Goal: Navigation & Orientation: Find specific page/section

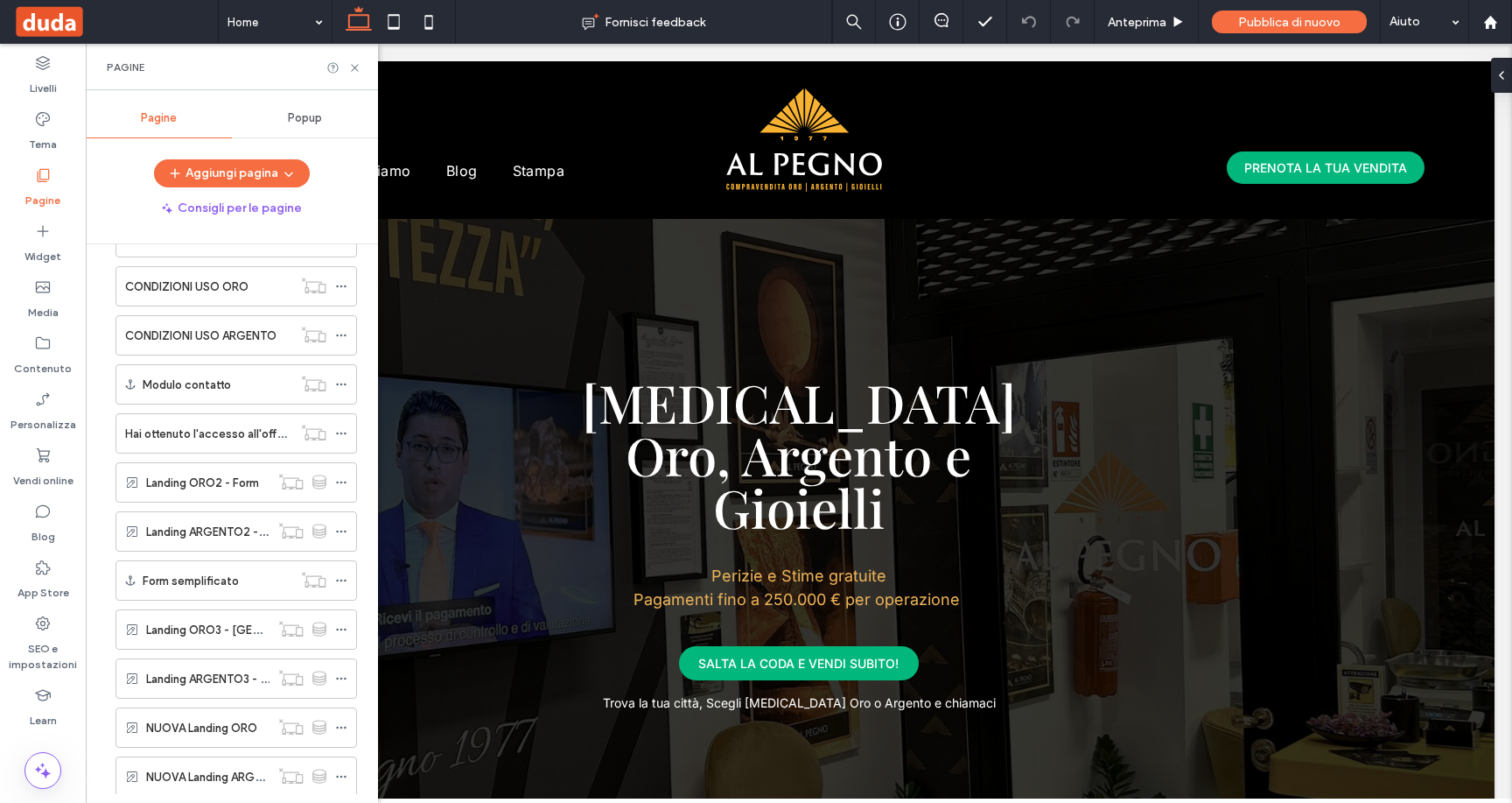
scroll to position [341, 0]
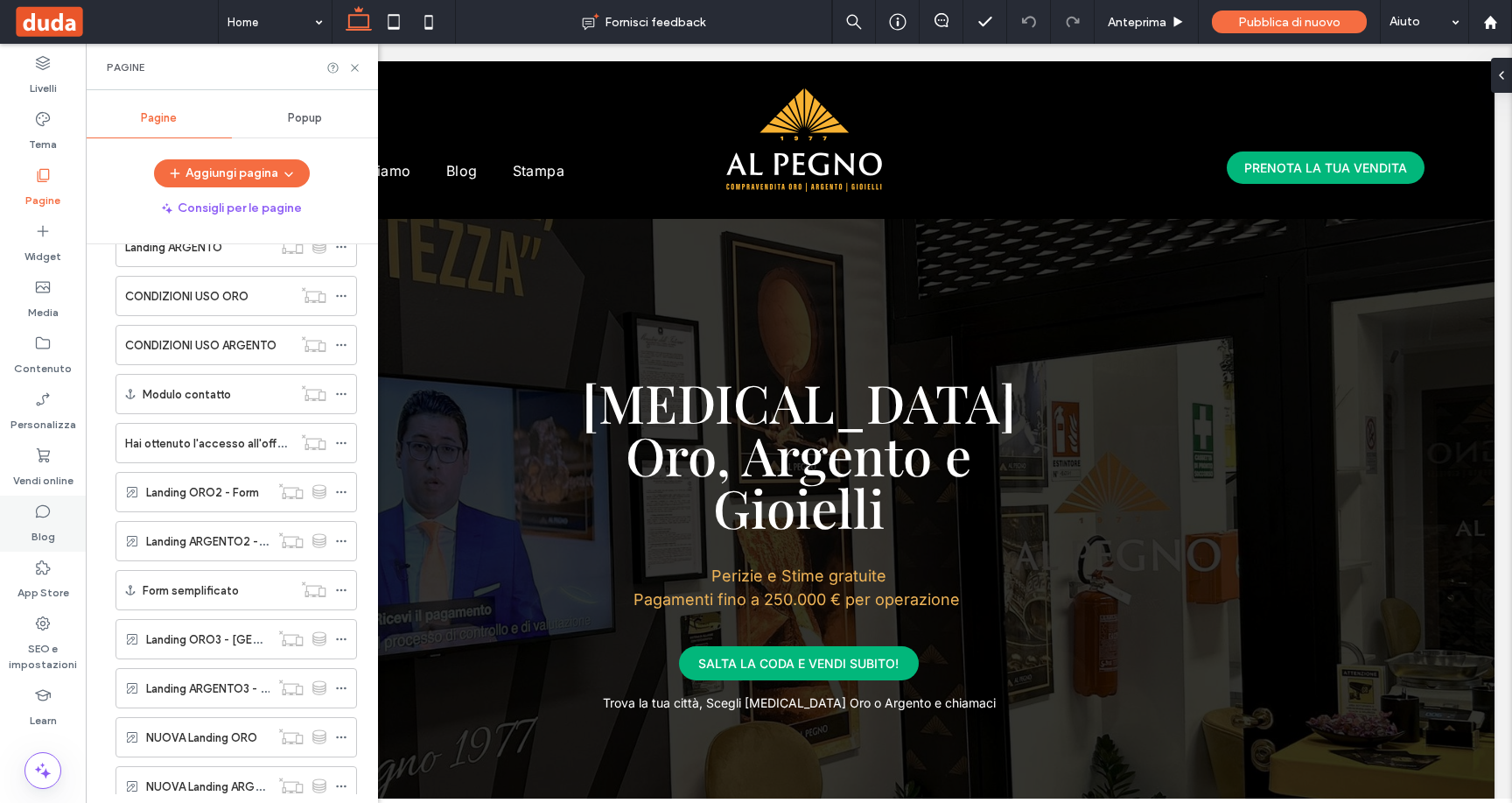
click at [45, 513] on icon at bounding box center [42, 511] width 17 height 17
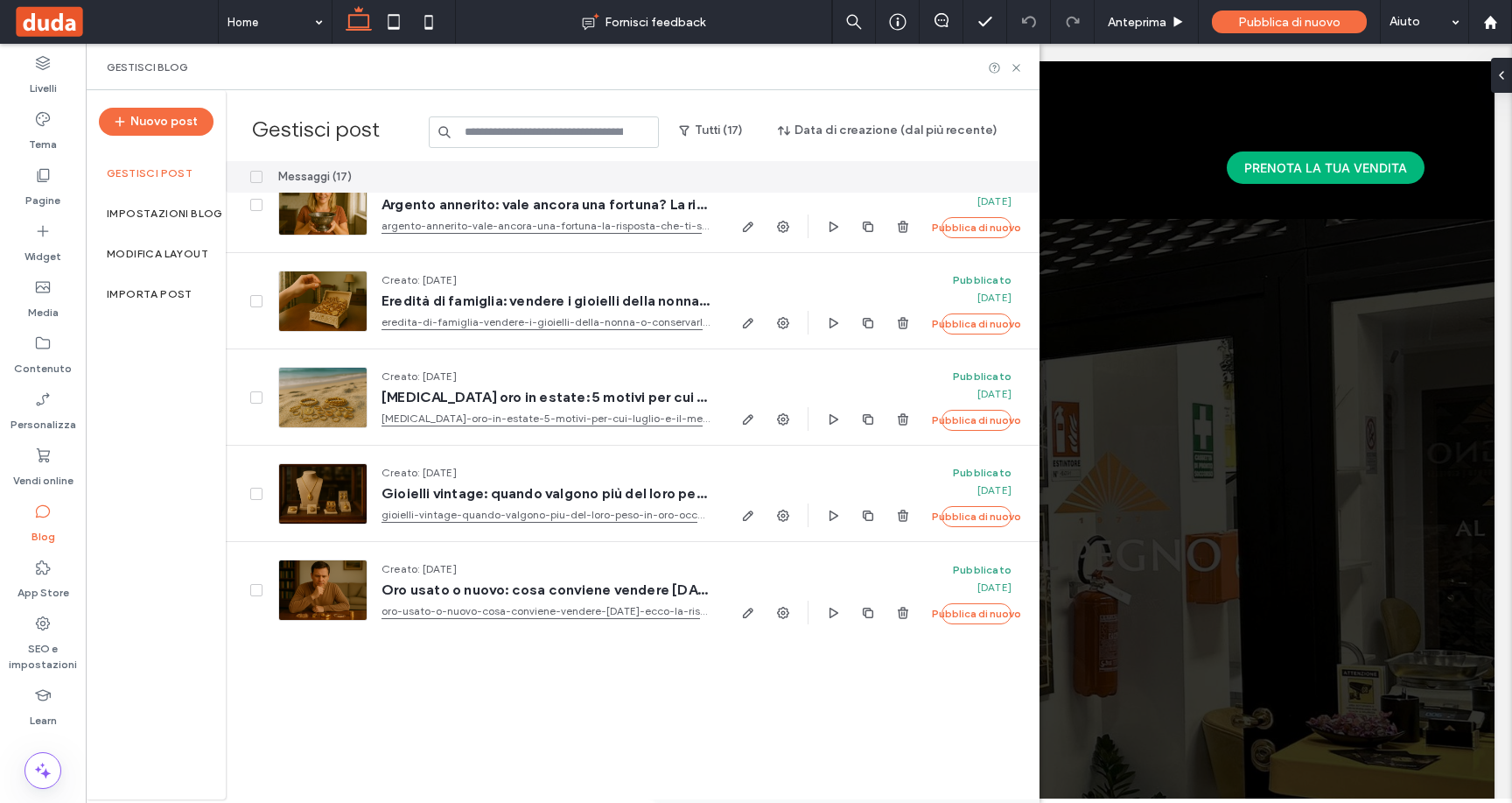
scroll to position [0, 0]
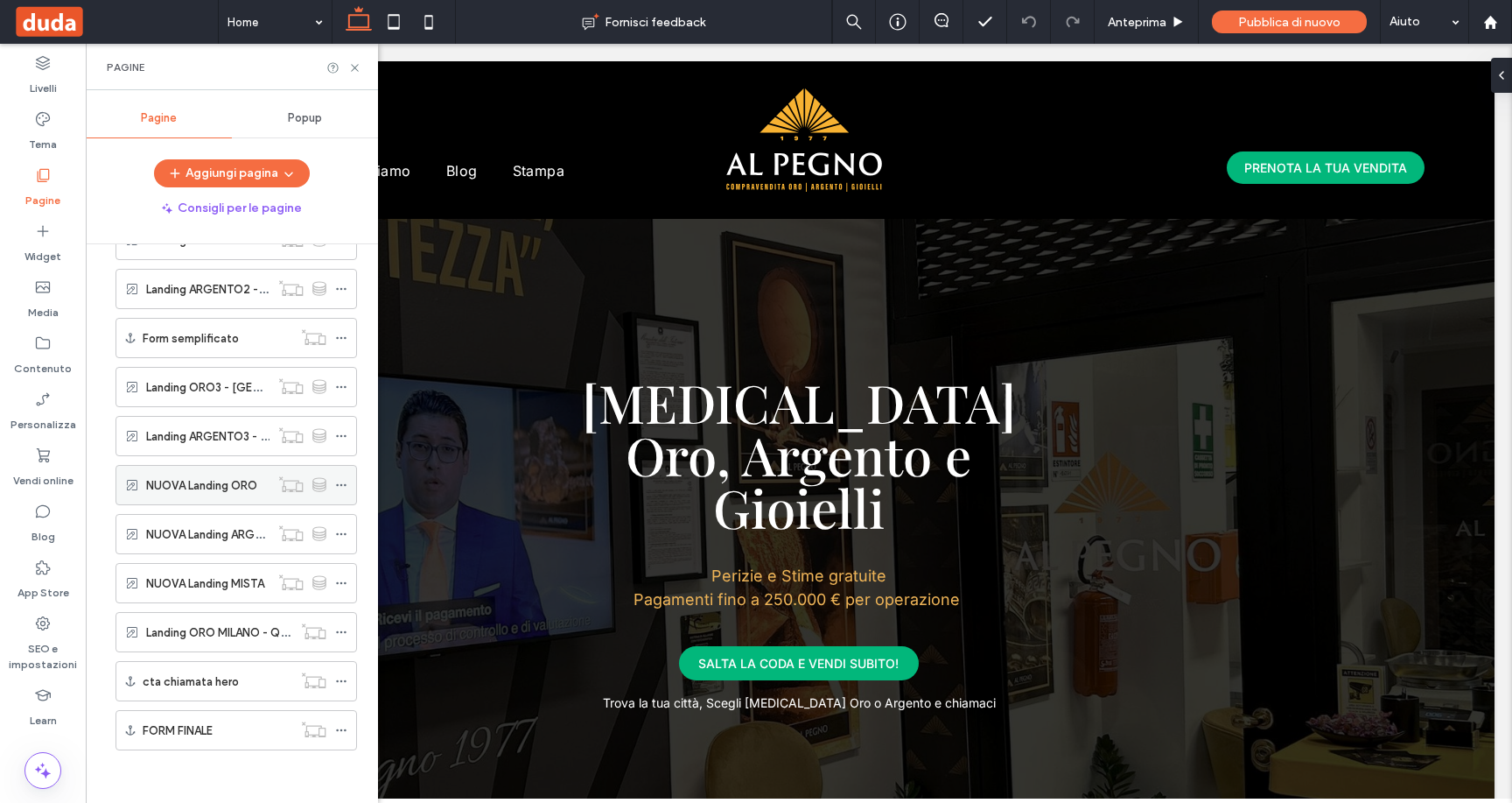
click at [225, 489] on label "NUOVA Landing ORO" at bounding box center [202, 485] width 111 height 31
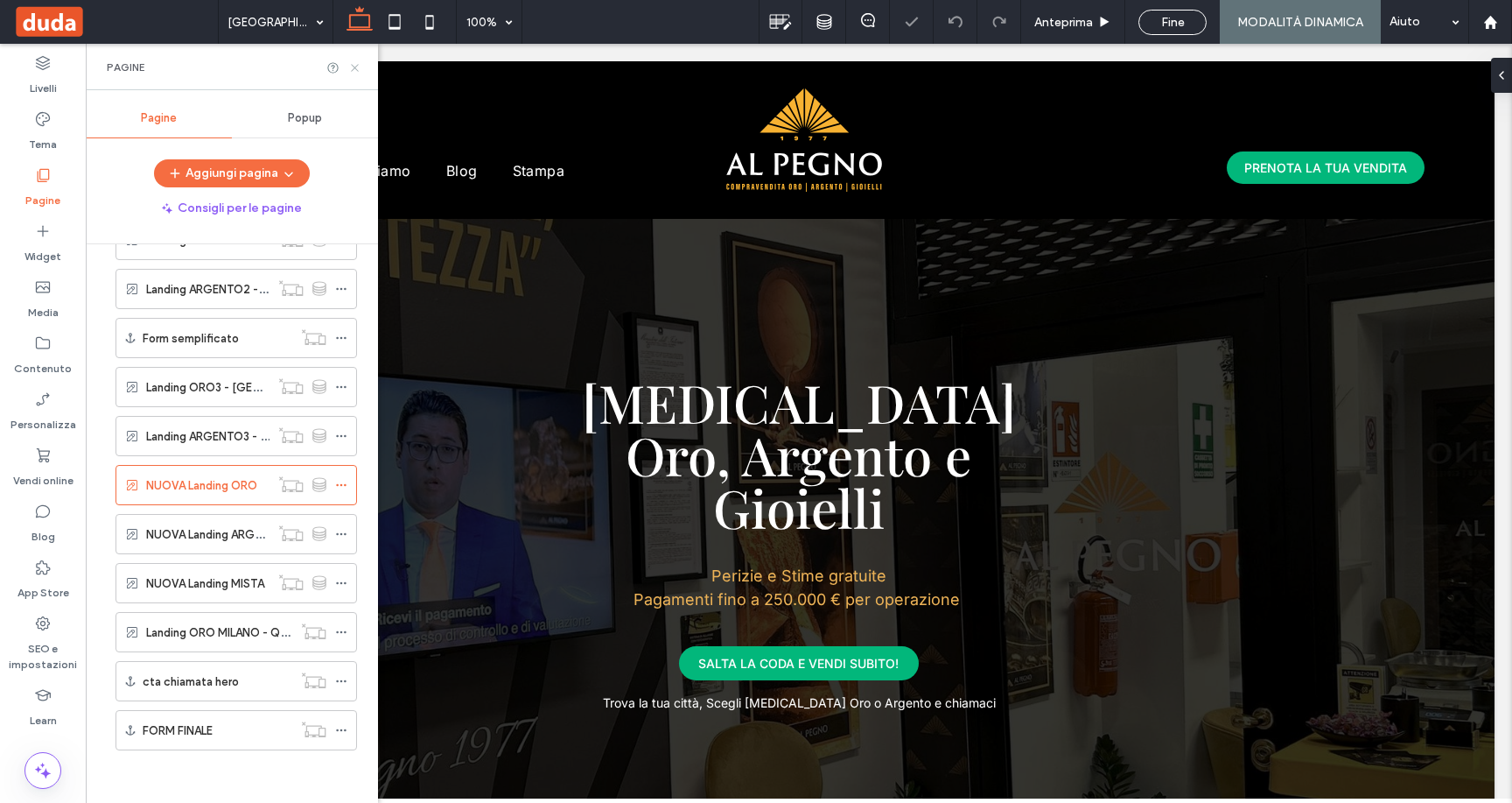
click at [351, 64] on use at bounding box center [355, 67] width 7 height 7
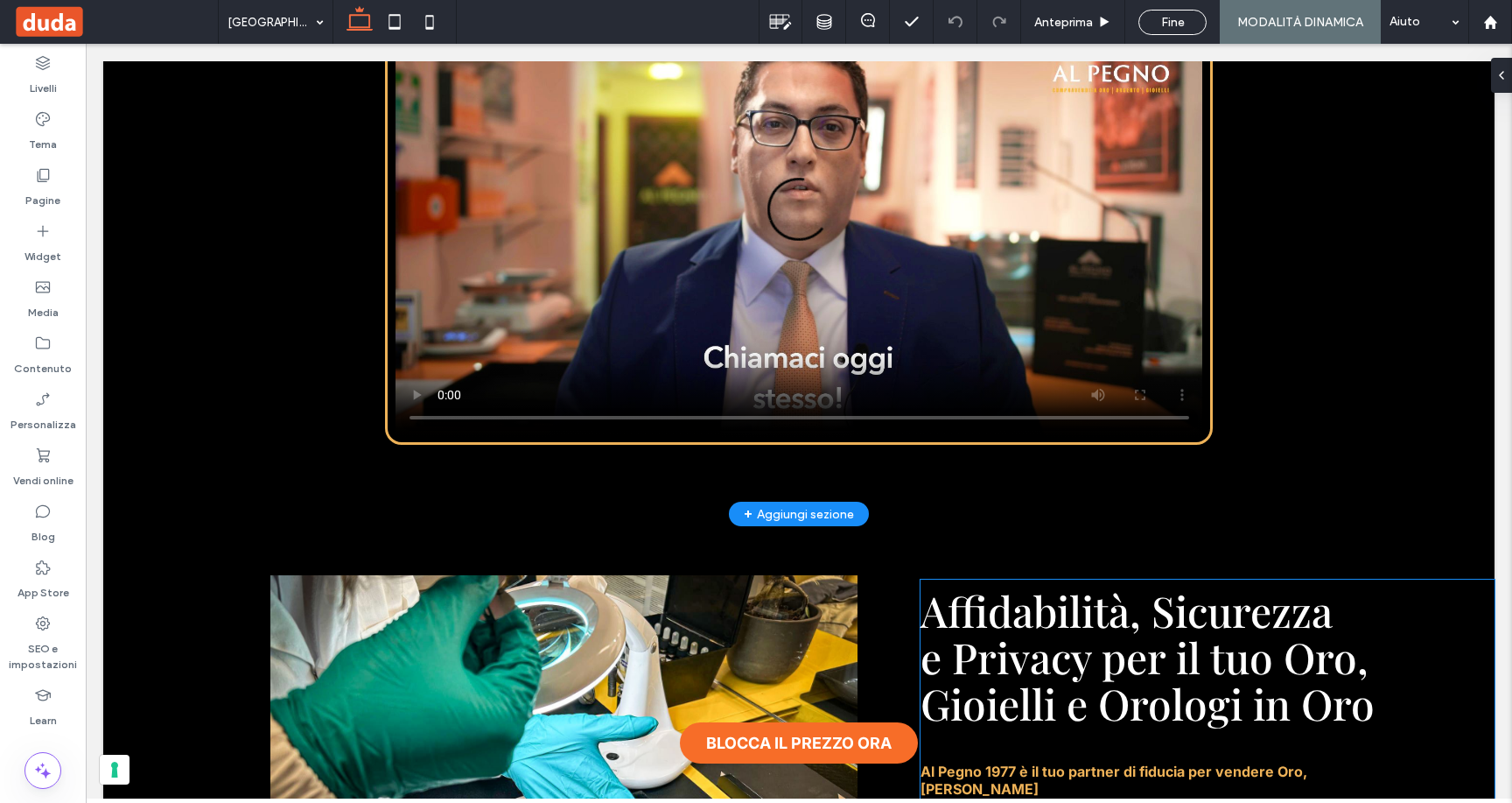
scroll to position [8645, 0]
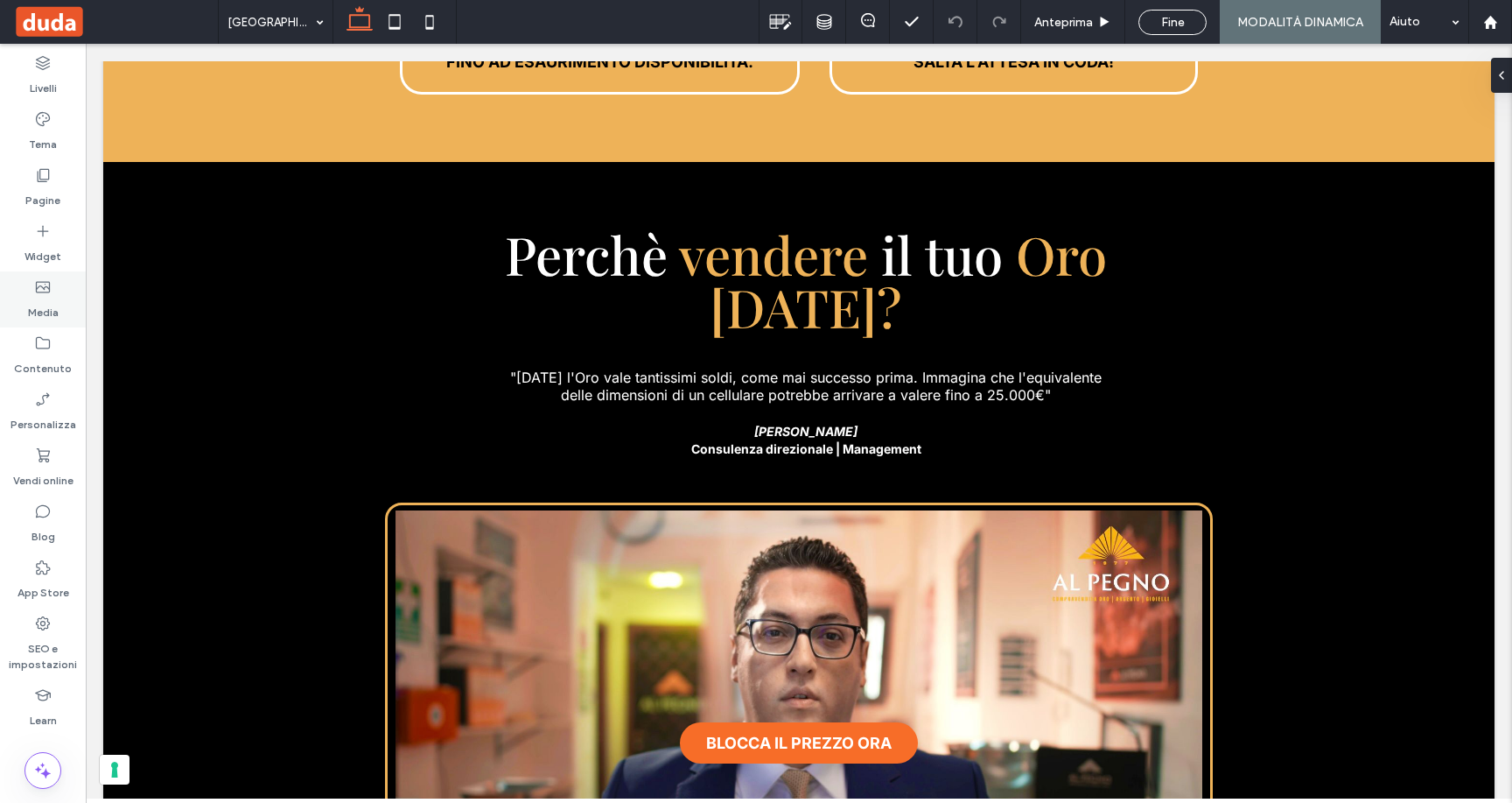
click at [48, 196] on label "Pagine" at bounding box center [43, 196] width 35 height 25
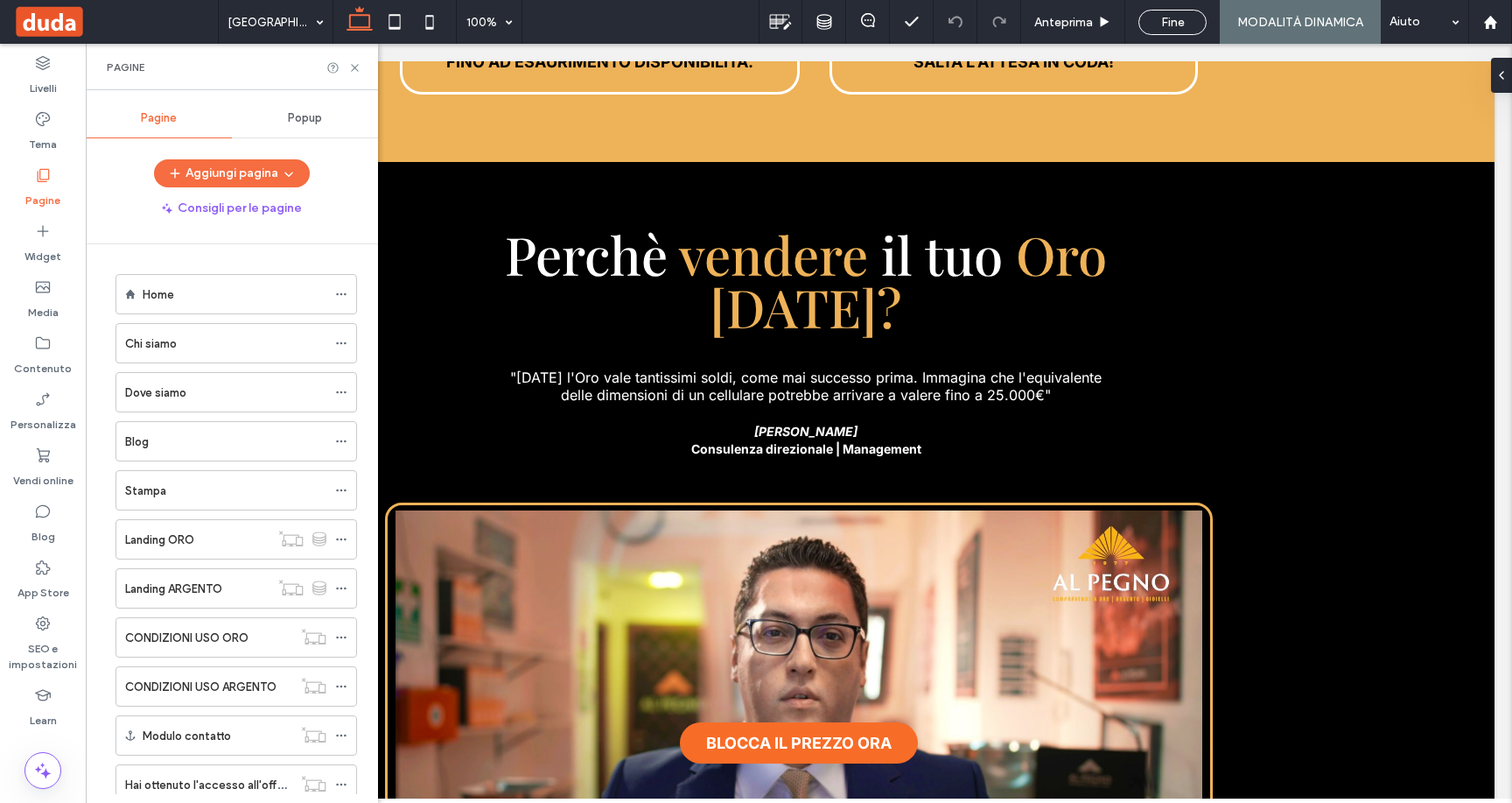
scroll to position [594, 0]
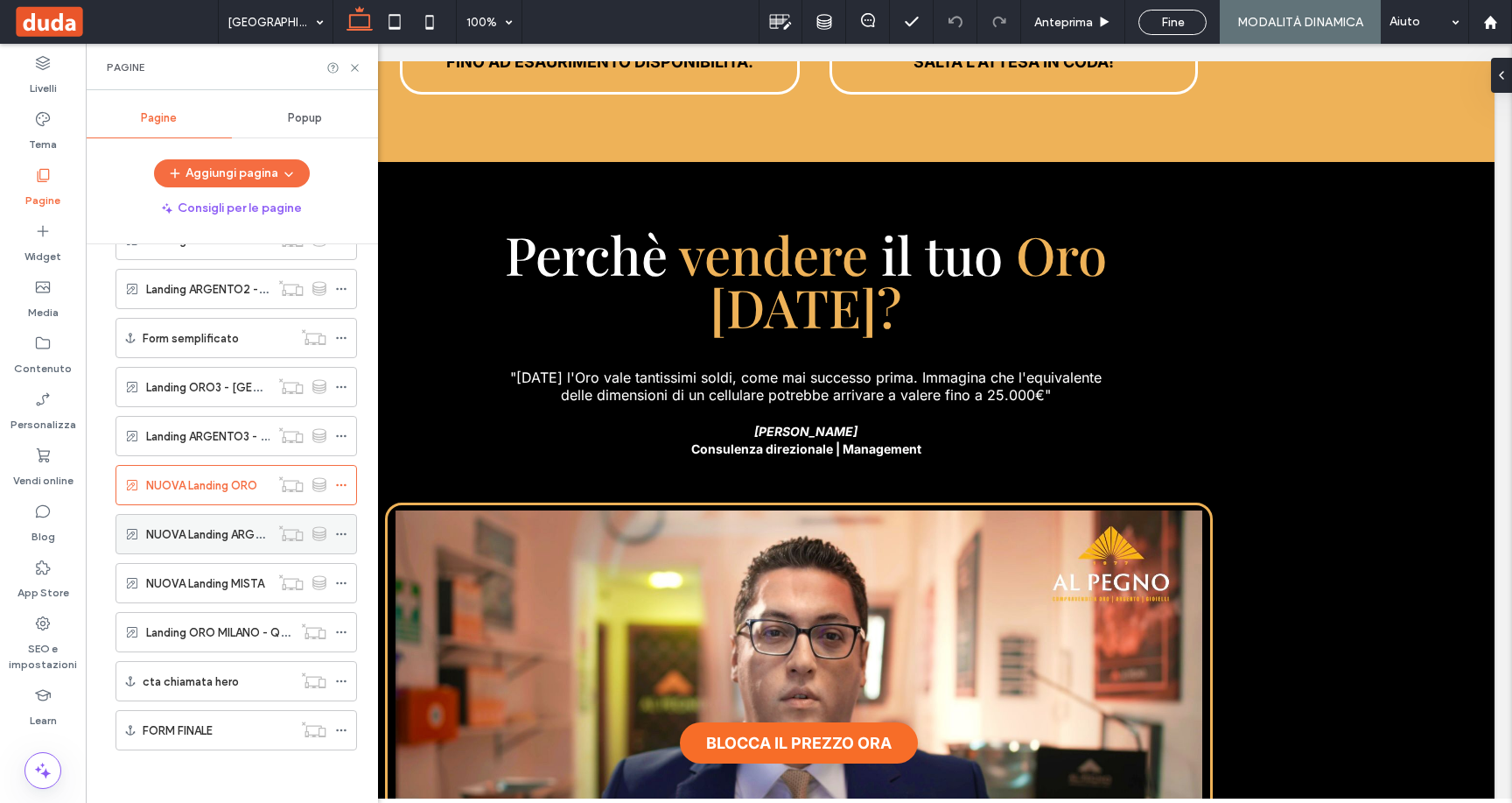
click at [178, 529] on label "NUOVA Landing ARGENTO" at bounding box center [216, 534] width 139 height 31
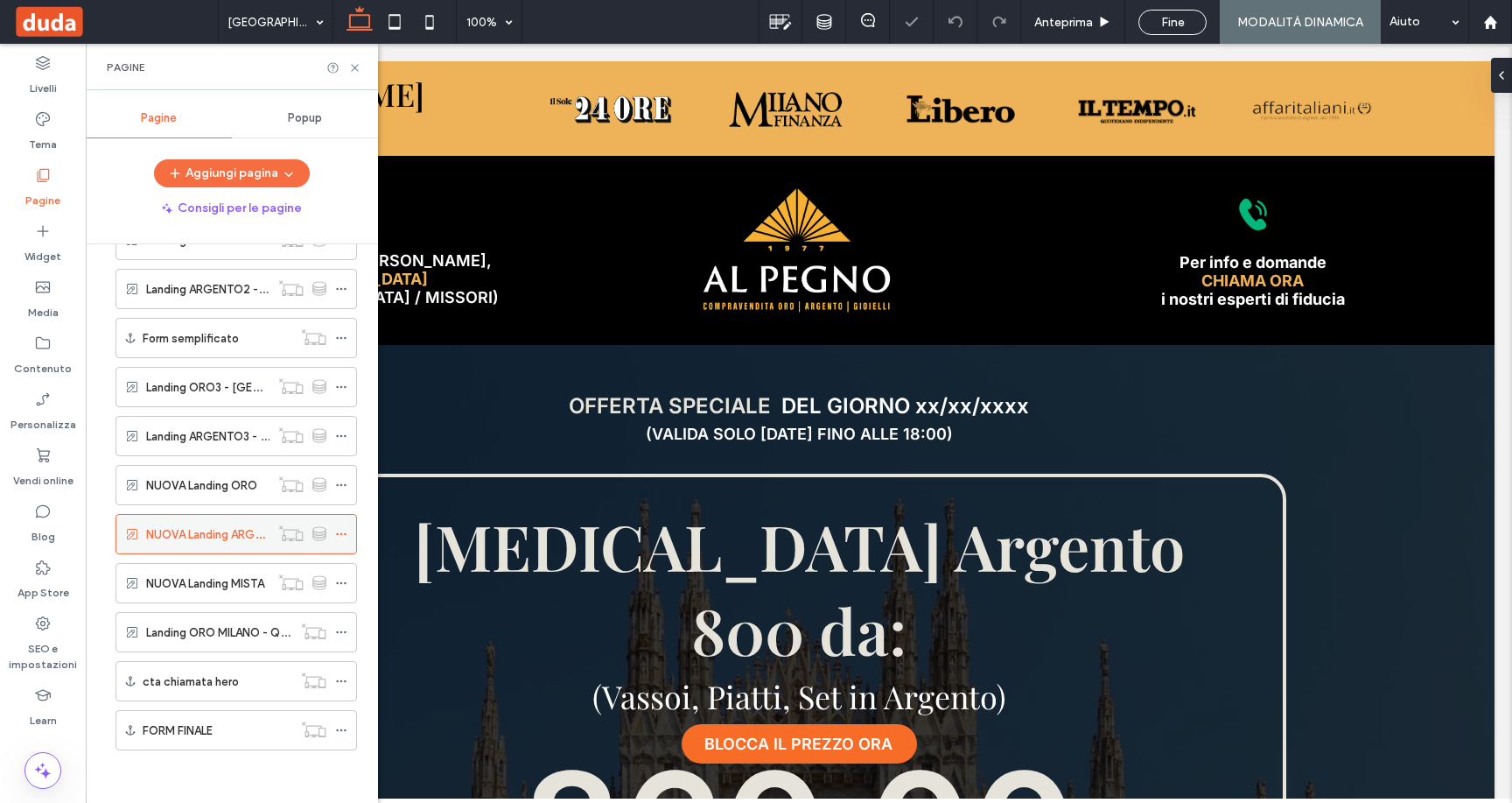
scroll to position [560, 0]
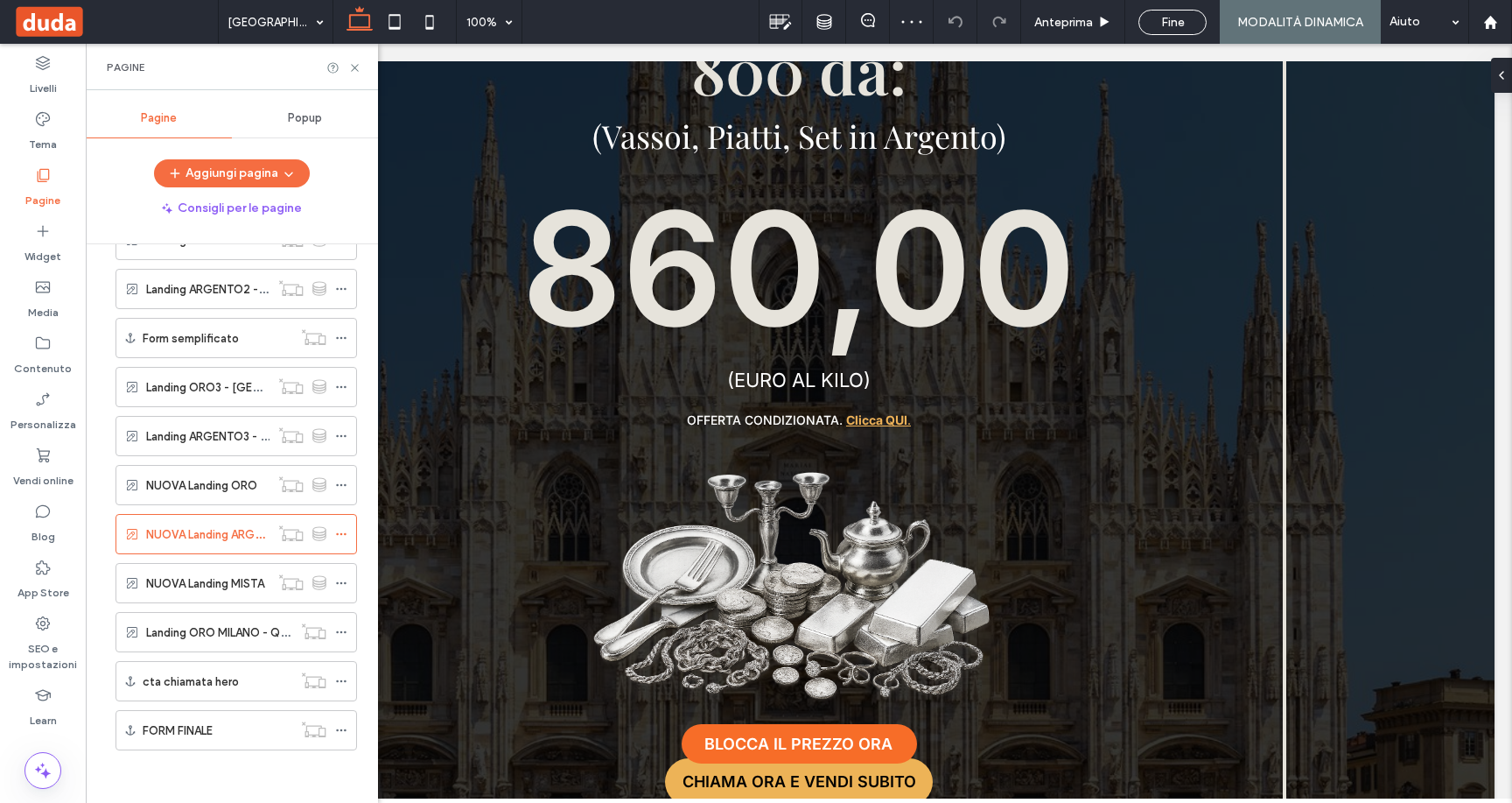
drag, startPoint x: 240, startPoint y: 581, endPoint x: 255, endPoint y: 584, distance: 15.3
click at [240, 582] on label "NUOVA Landing MISTA" at bounding box center [206, 584] width 118 height 31
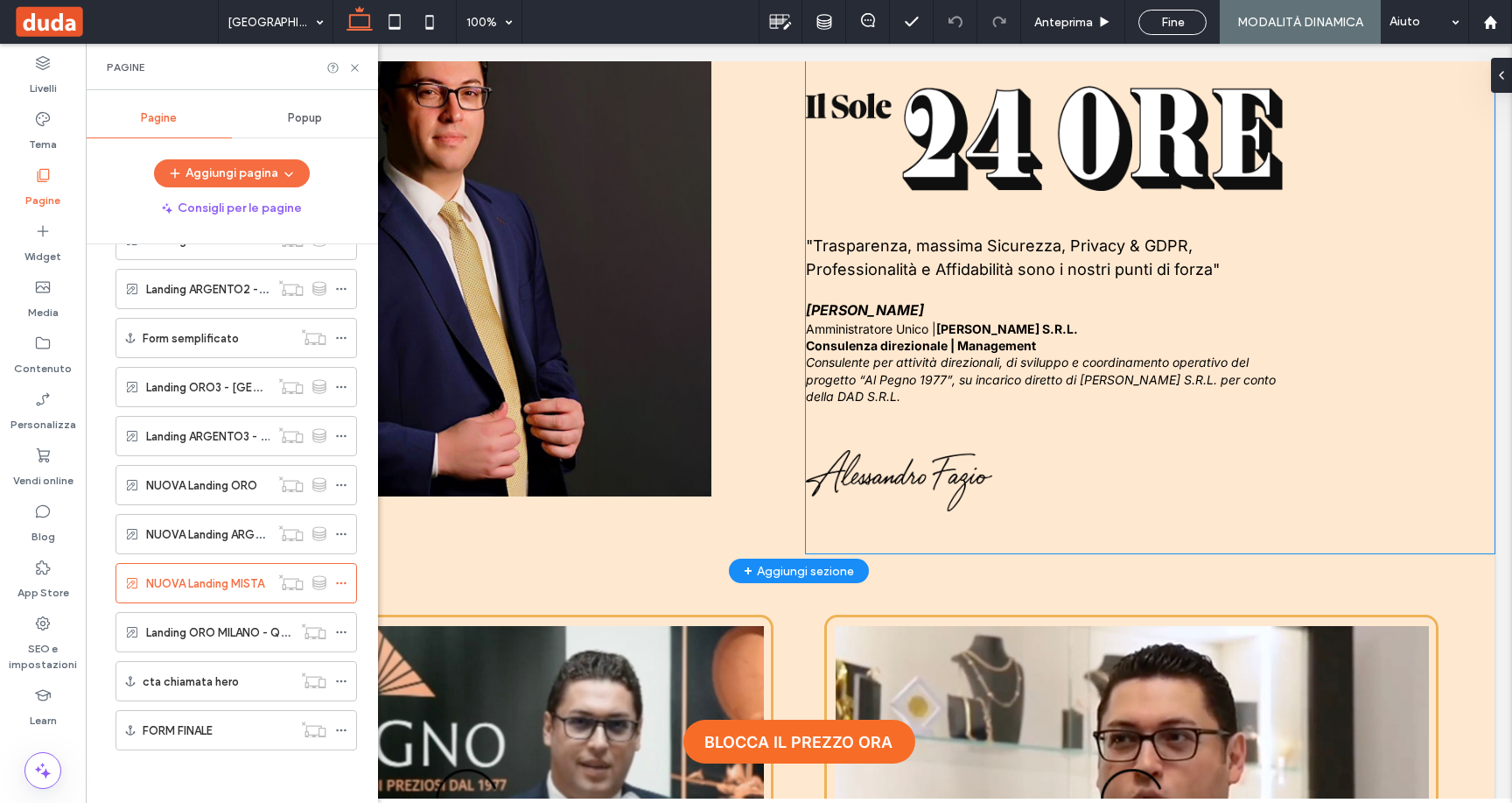
scroll to position [2121, 0]
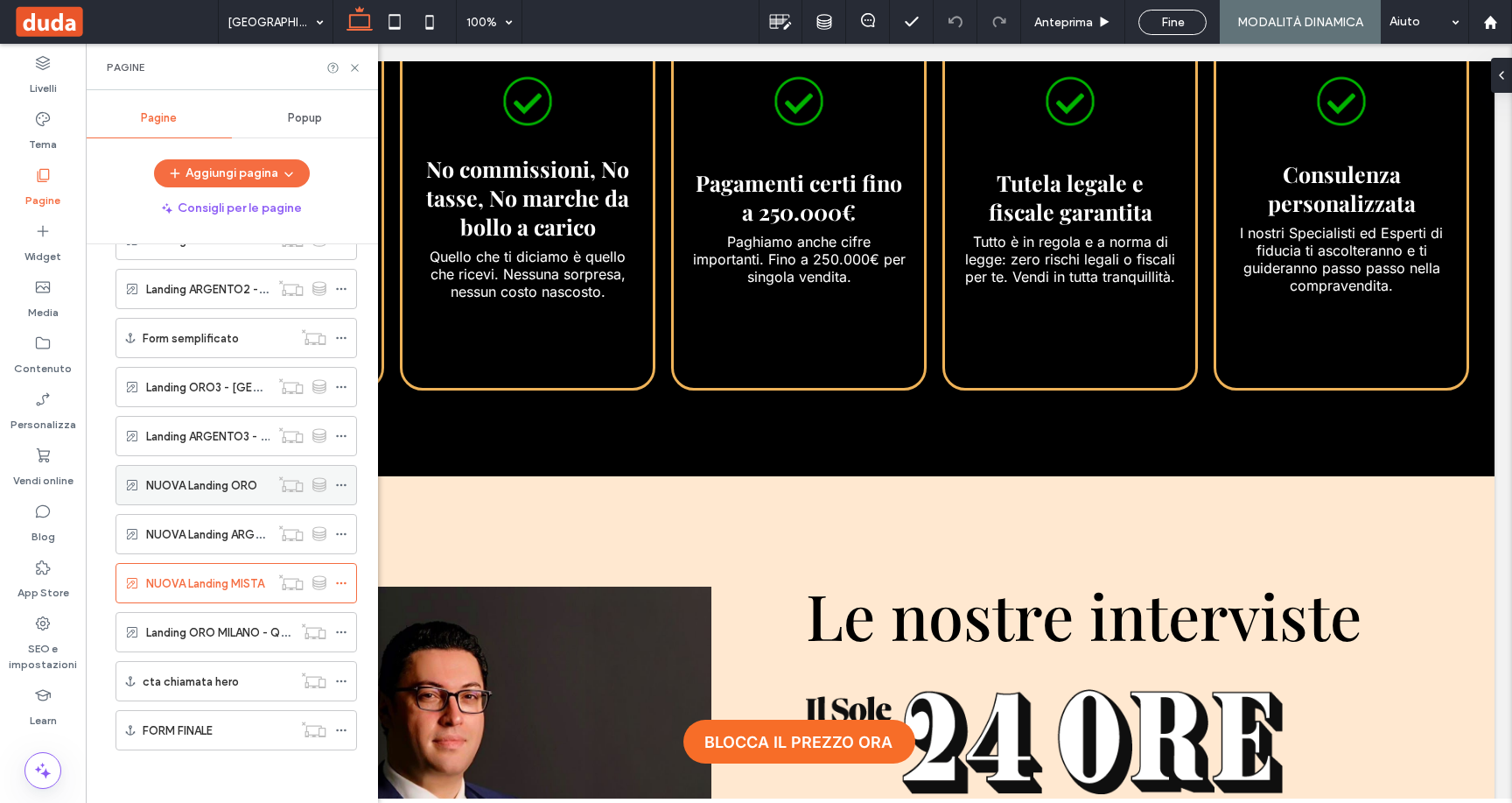
click at [249, 498] on div "NUOVA Landing ORO" at bounding box center [208, 484] width 124 height 38
click at [351, 65] on icon at bounding box center [355, 67] width 13 height 13
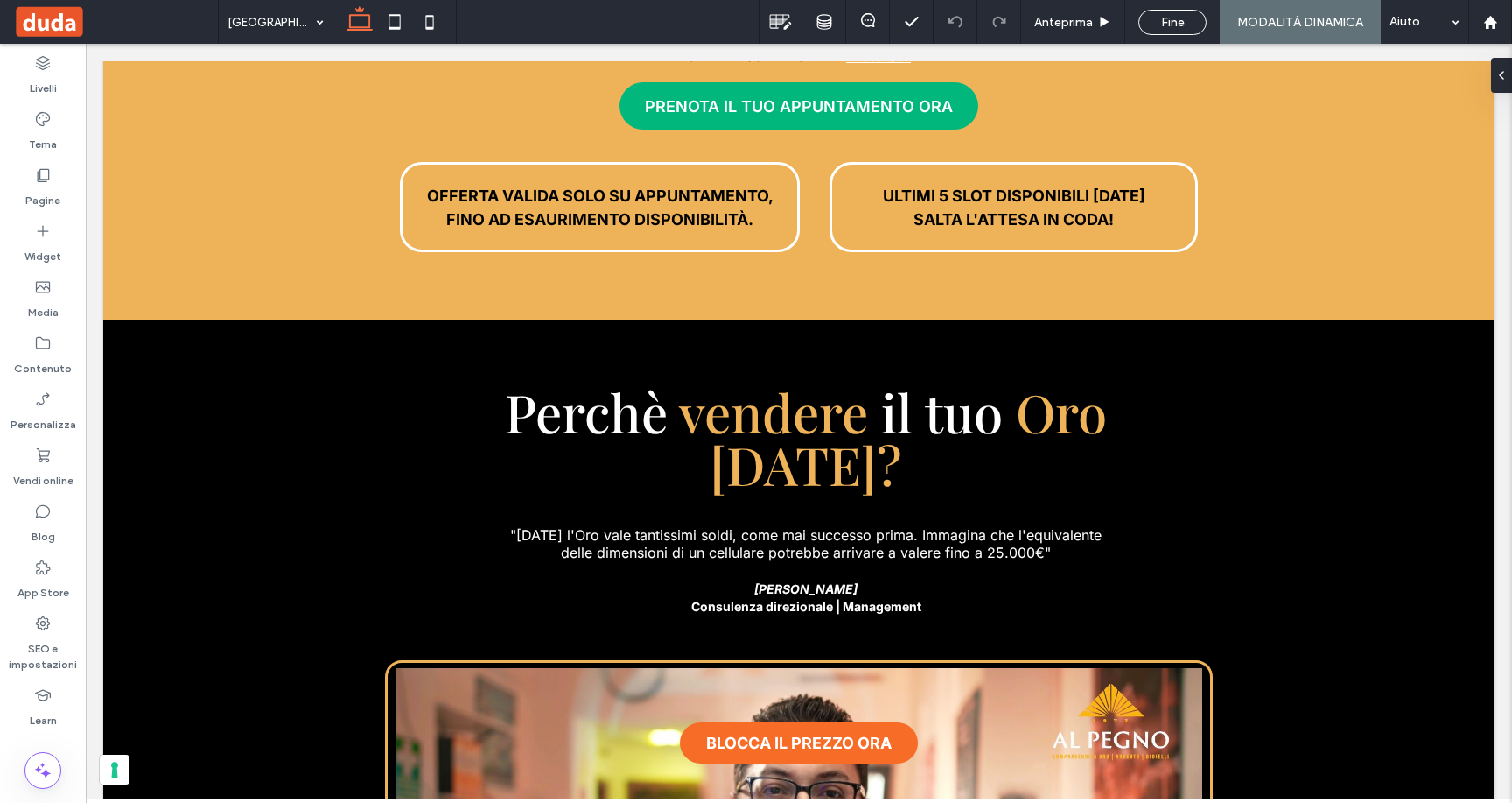
scroll to position [8115, 0]
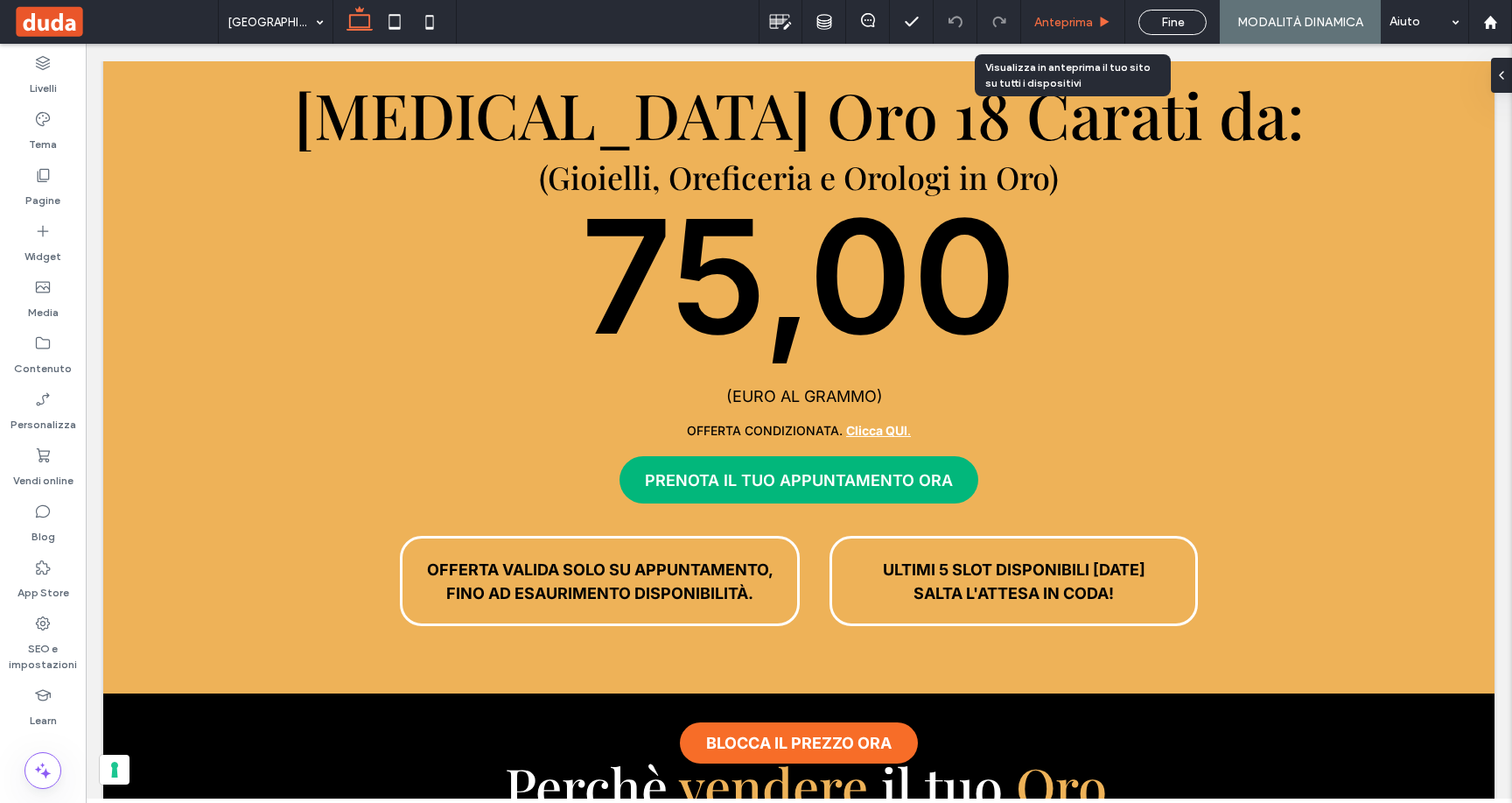
click at [1082, 13] on div "Anteprima" at bounding box center [1073, 22] width 104 height 44
click at [1091, 22] on span "Anteprima" at bounding box center [1063, 22] width 58 height 15
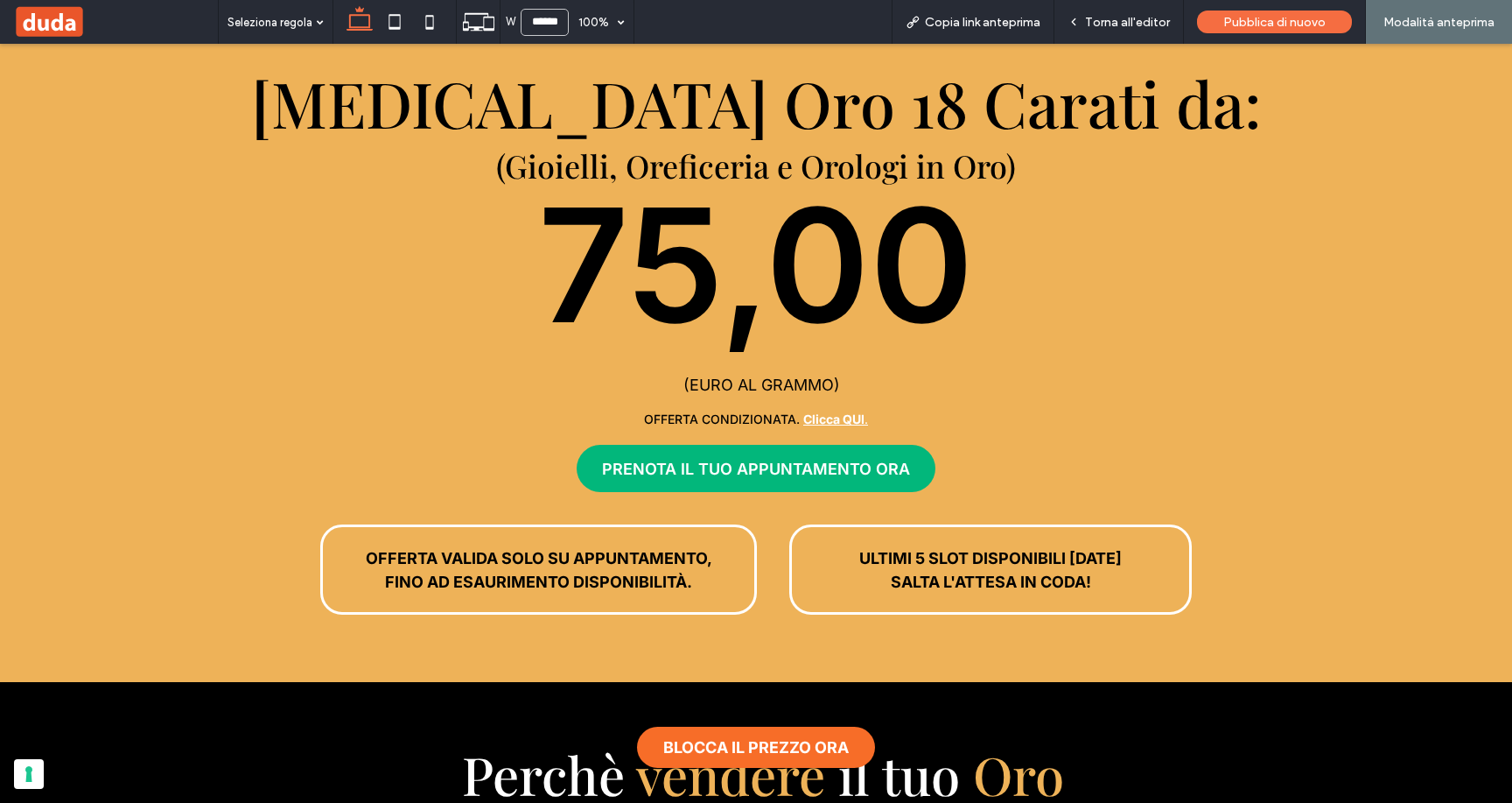
scroll to position [8091, 0]
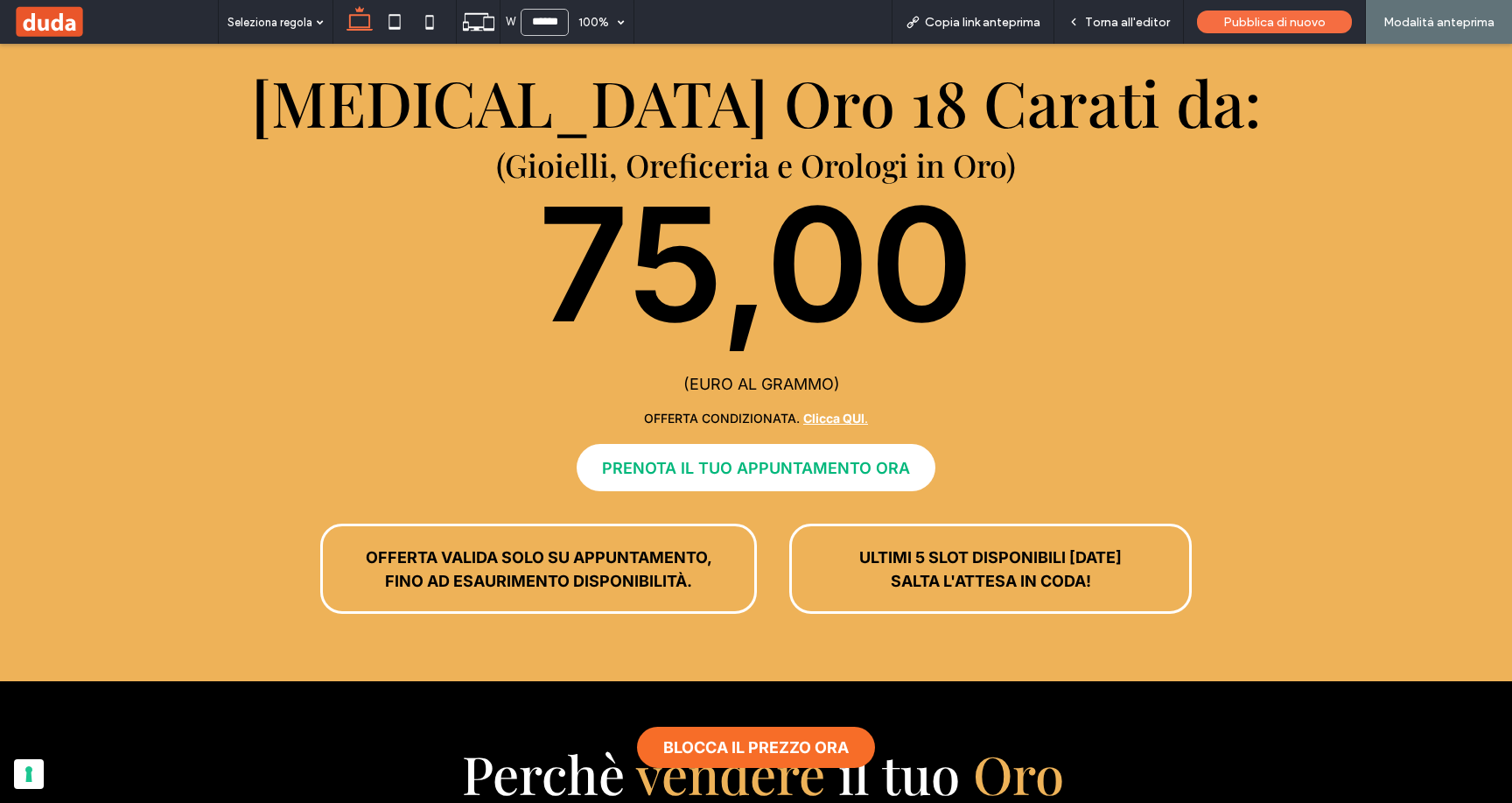
click at [834, 459] on span "PRENOTA IL TUO APPUNTAMENTO ORA" at bounding box center [756, 468] width 308 height 18
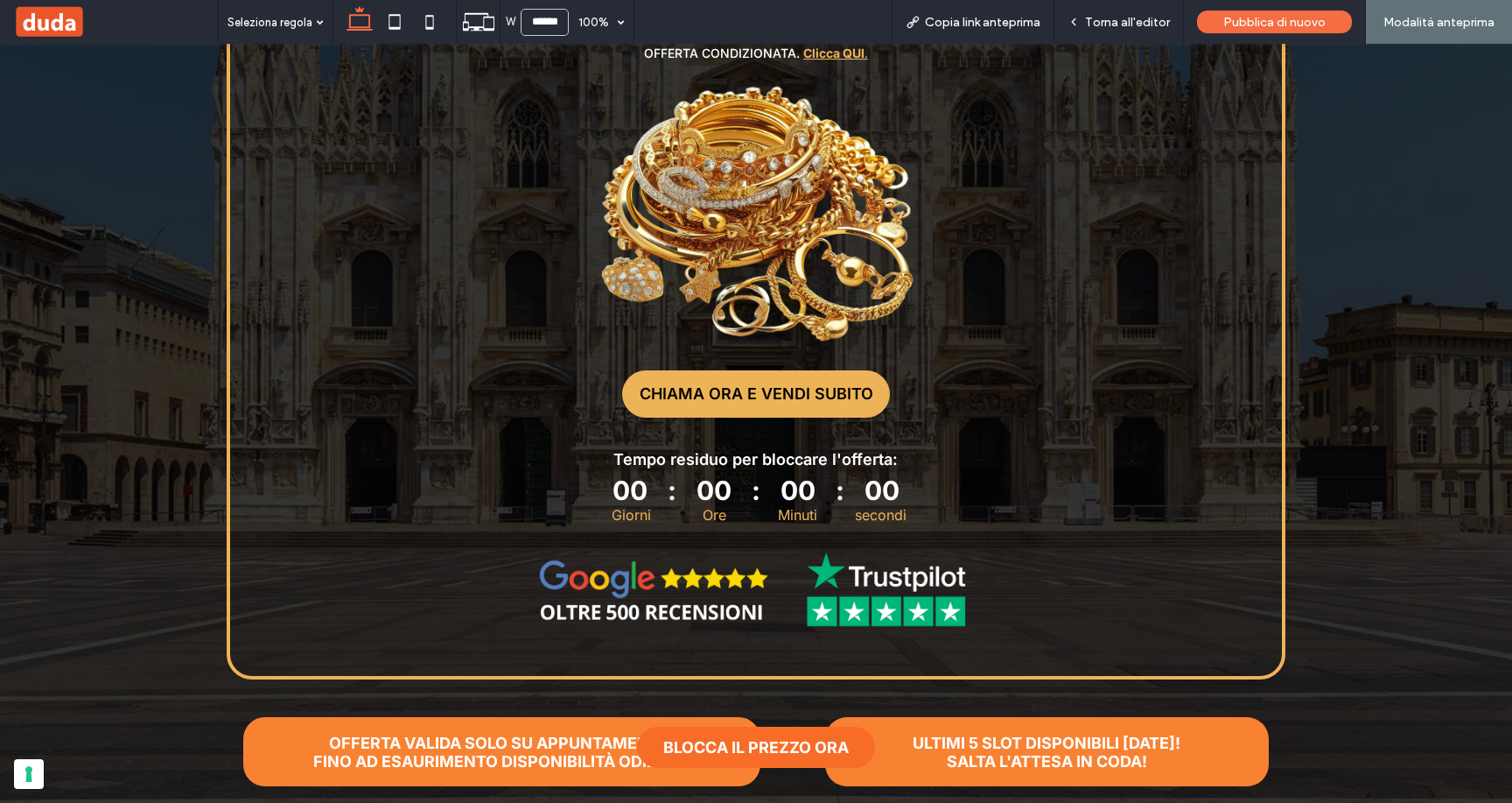
scroll to position [0, 0]
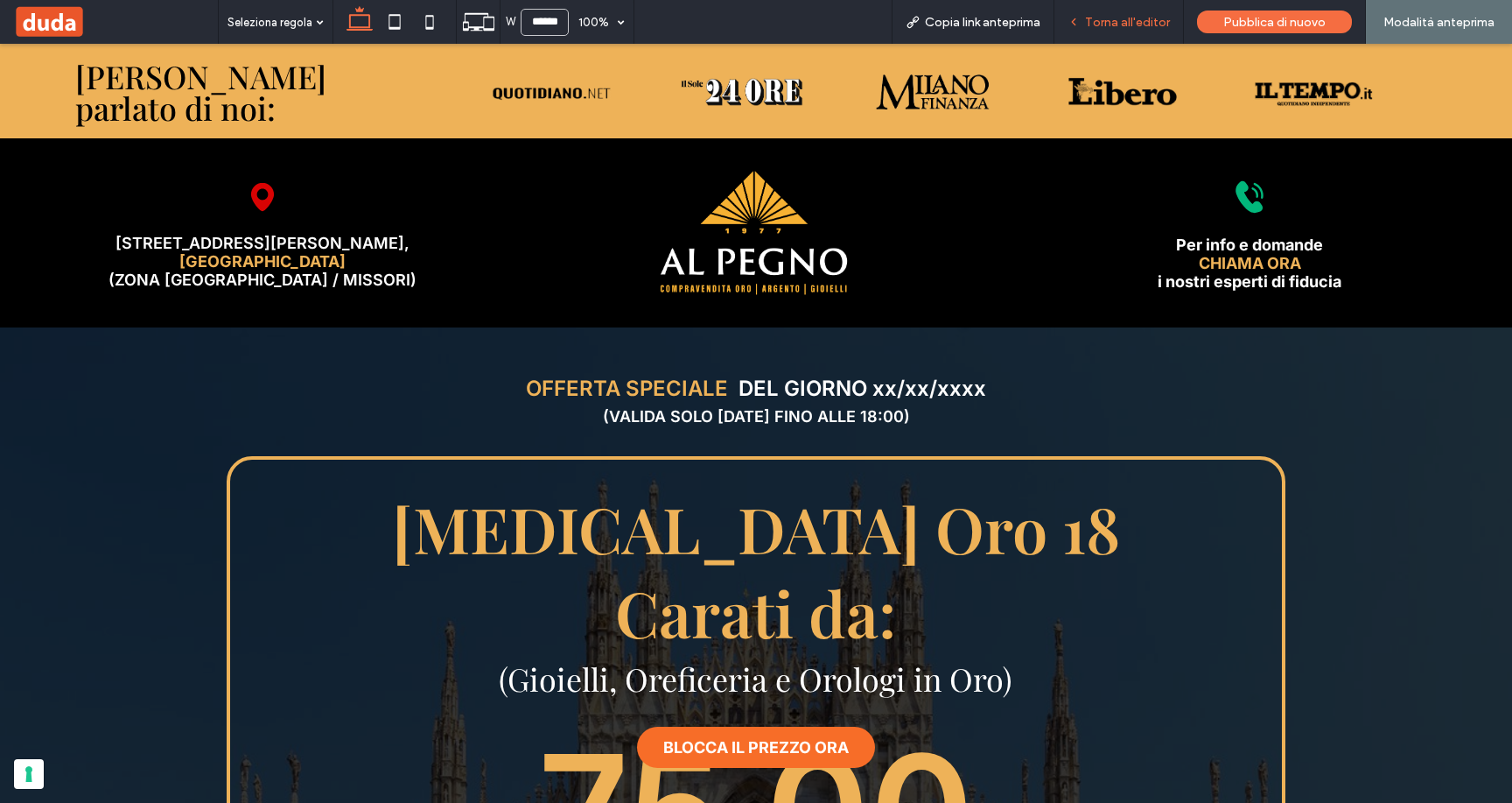
drag, startPoint x: 1147, startPoint y: 25, endPoint x: 1098, endPoint y: 165, distance: 148.3
click at [1147, 25] on span "Torna all'editor" at bounding box center [1127, 22] width 85 height 15
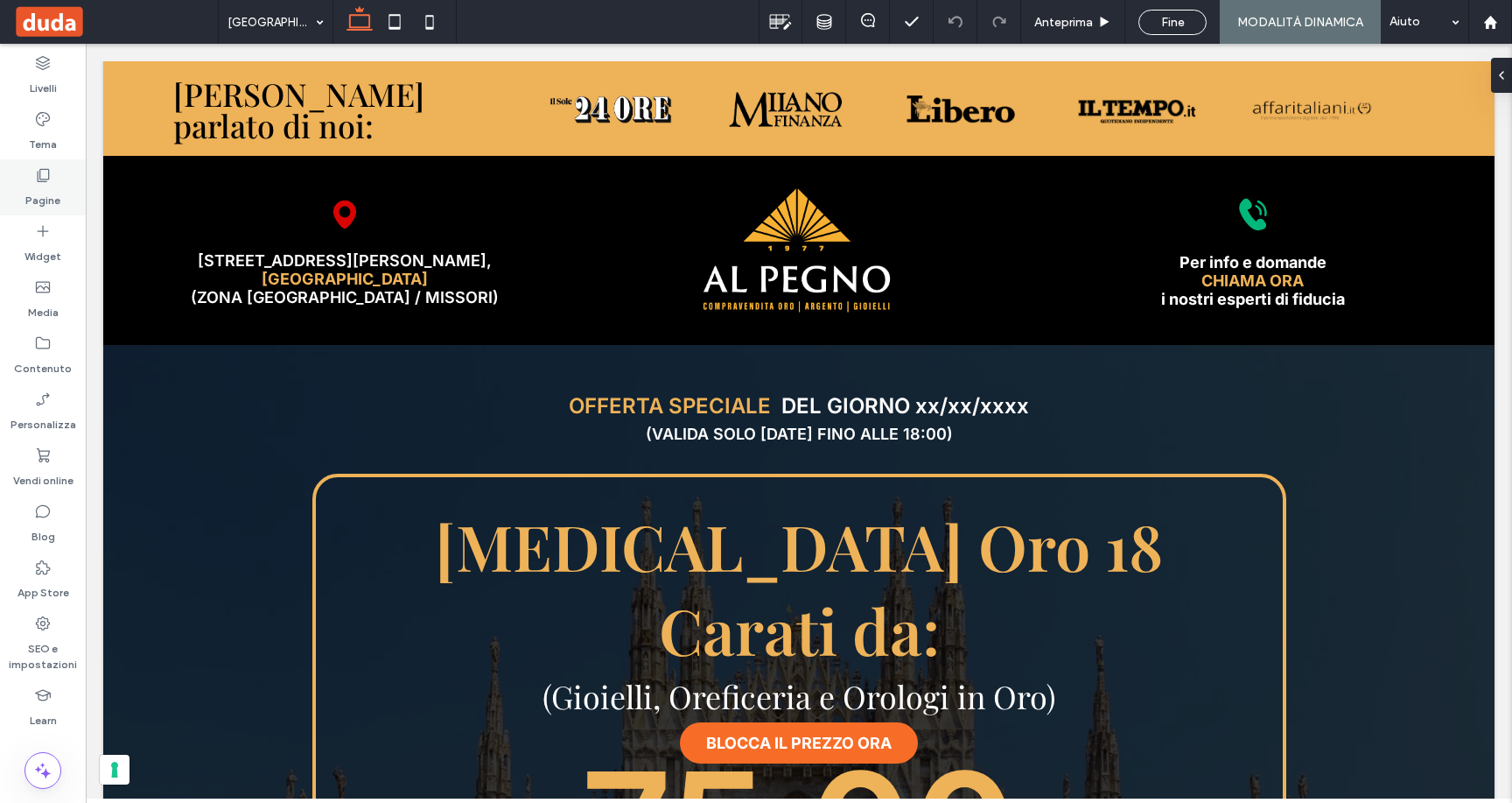
click at [36, 201] on label "Pagine" at bounding box center [43, 196] width 35 height 25
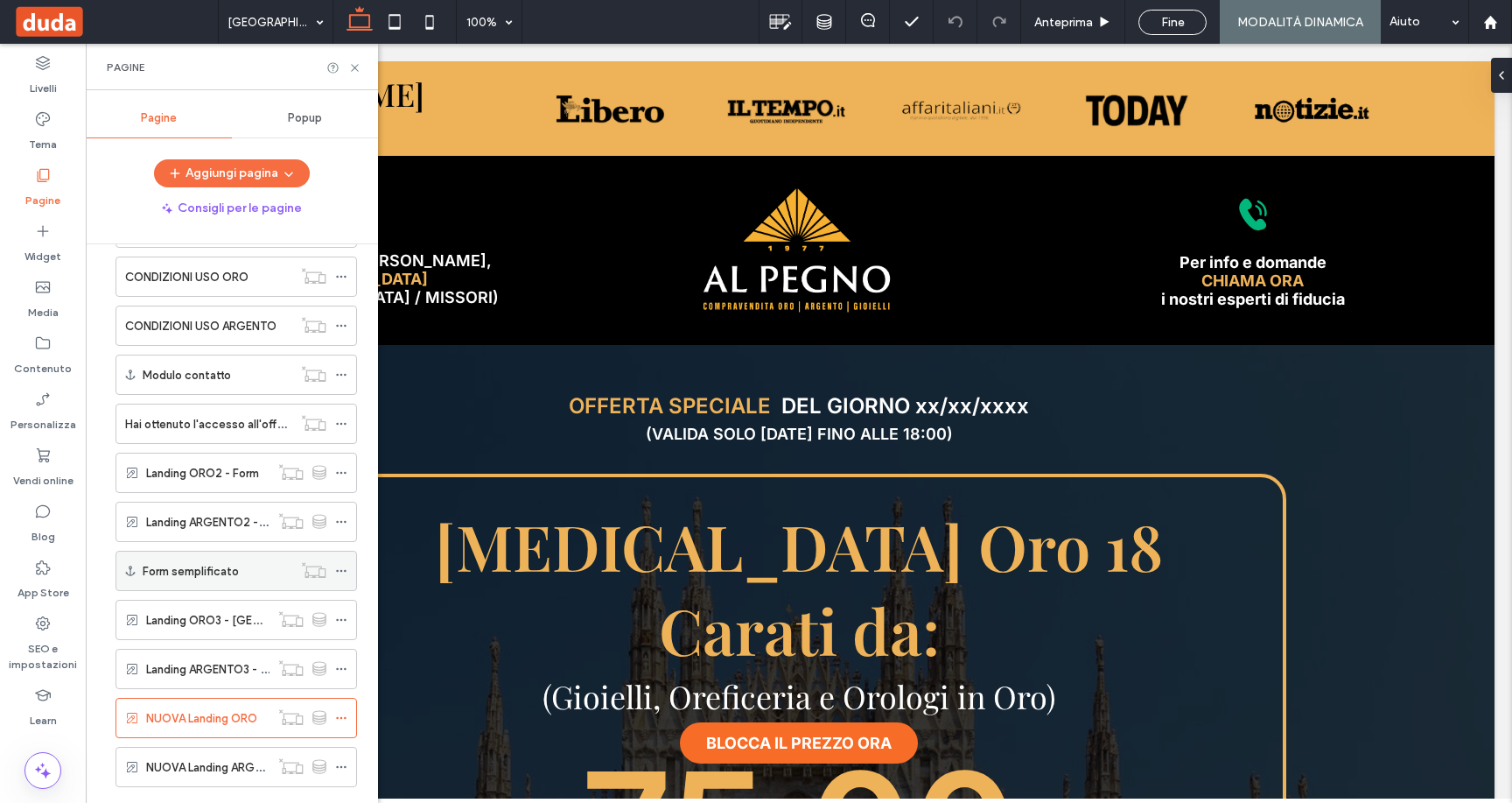
scroll to position [317, 0]
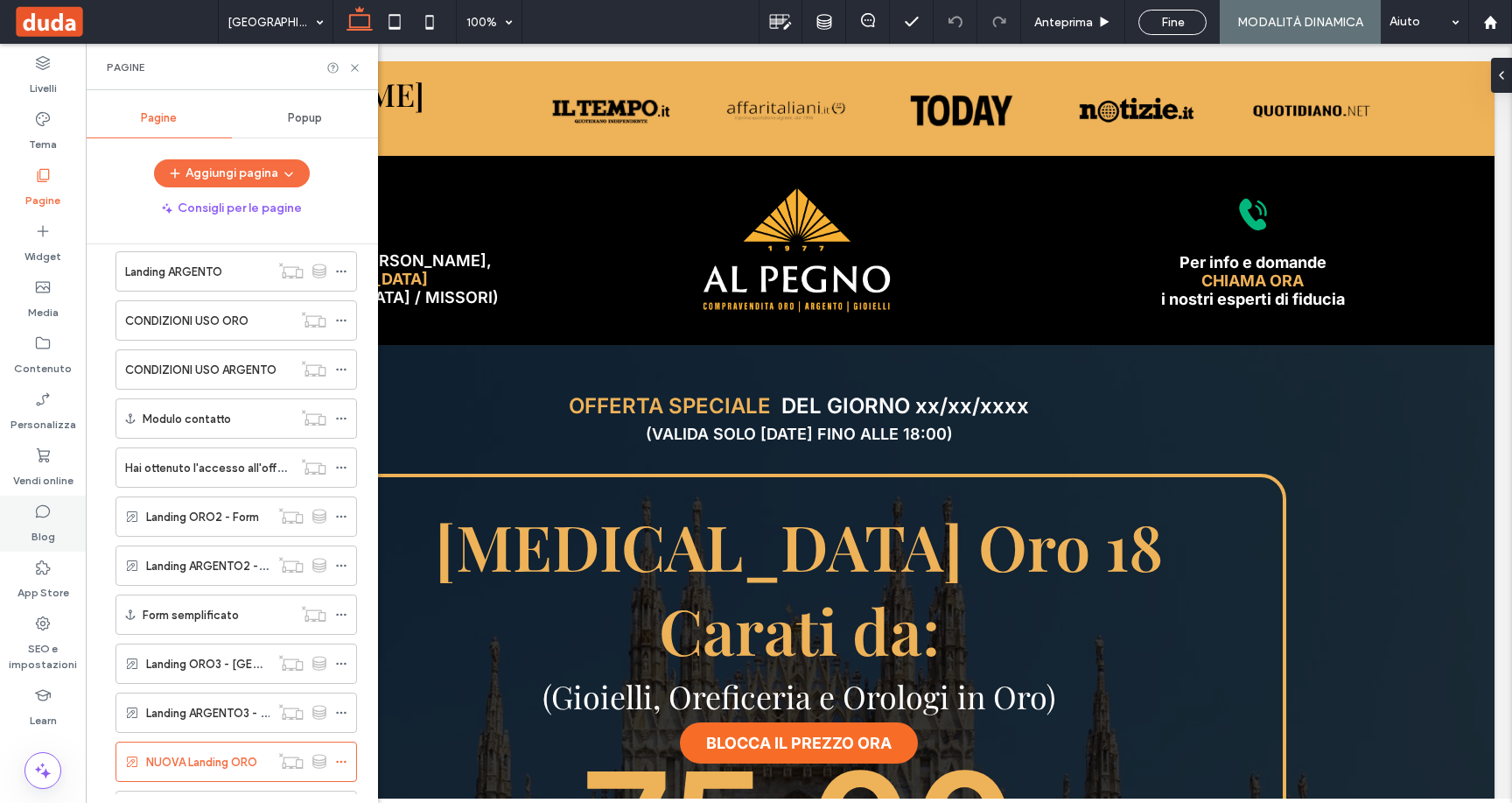
click at [52, 518] on div "Blog" at bounding box center [43, 523] width 86 height 56
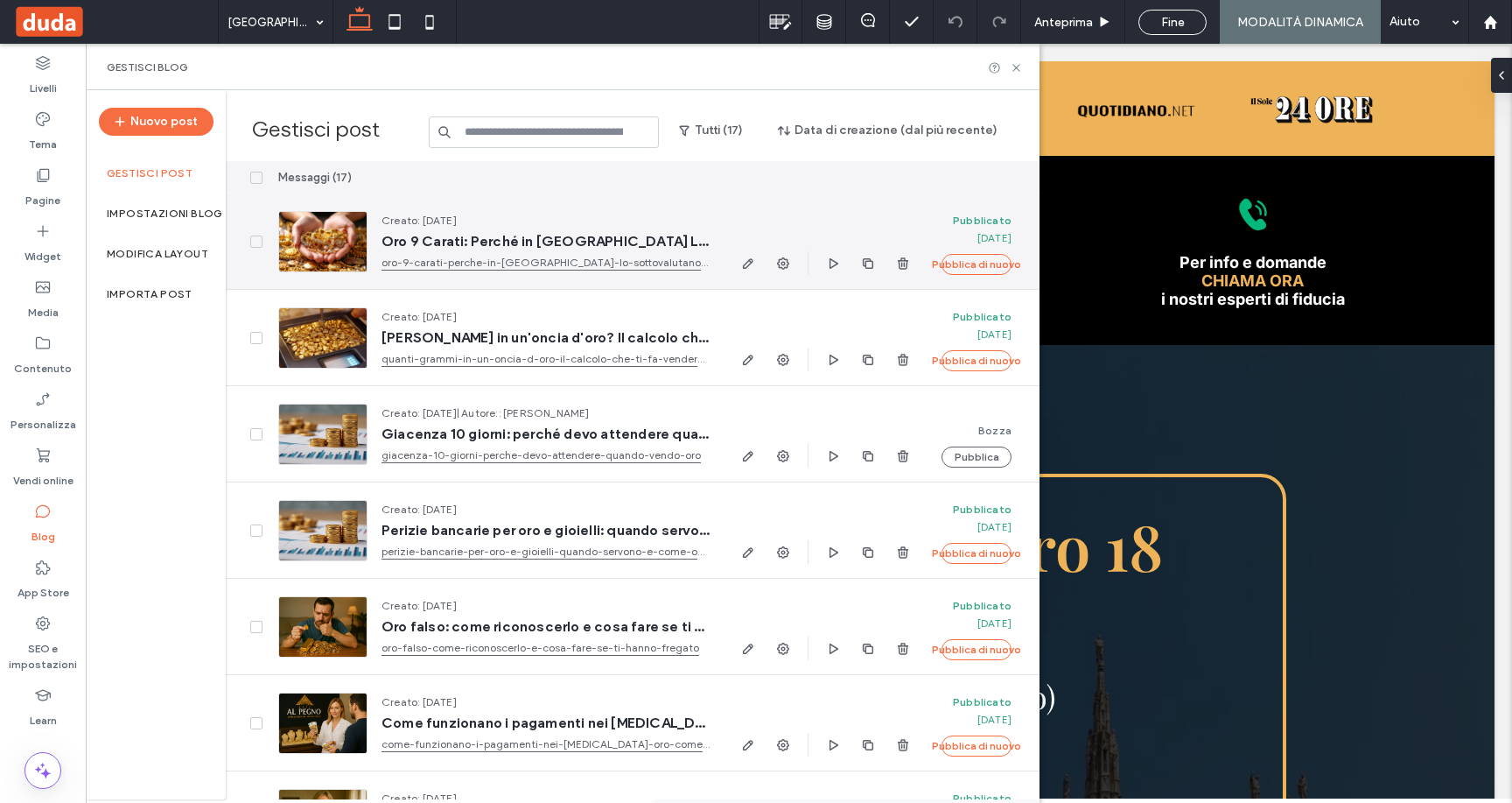
click at [306, 245] on div at bounding box center [323, 241] width 89 height 61
